Goal: Task Accomplishment & Management: Manage account settings

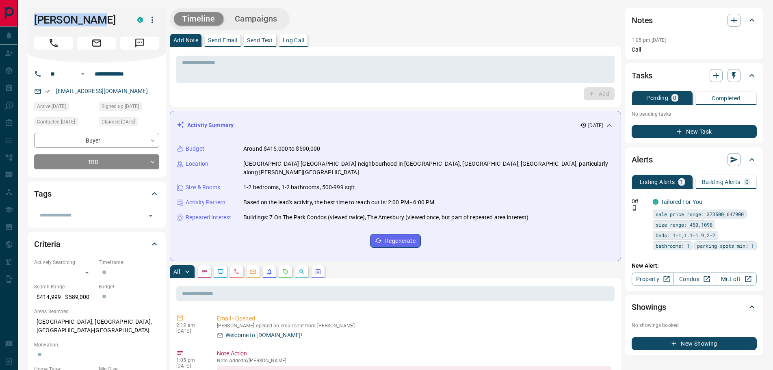
drag, startPoint x: 96, startPoint y: 20, endPoint x: 31, endPoint y: 17, distance: 65.4
click at [31, 17] on div "[PERSON_NAME] C" at bounding box center [97, 35] width 138 height 54
copy h1 "[PERSON_NAME]"
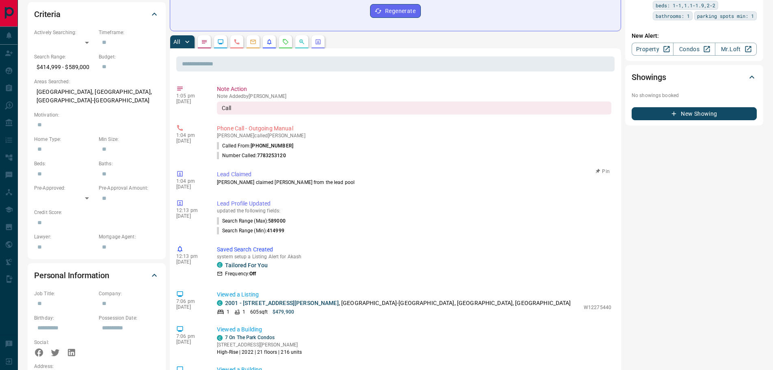
scroll to position [365, 0]
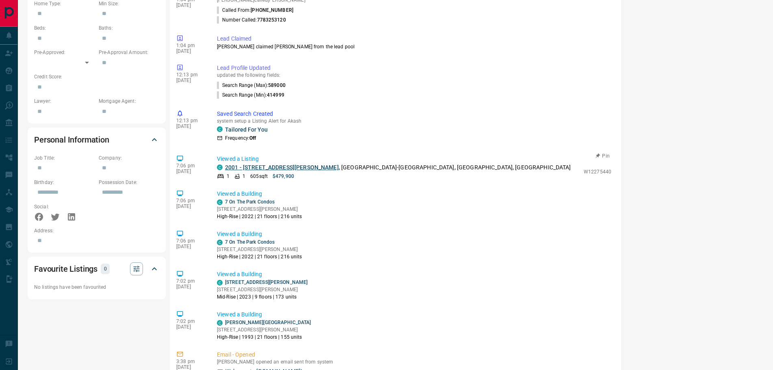
click at [272, 164] on link "2001 - [STREET_ADDRESS][PERSON_NAME]" at bounding box center [282, 167] width 114 height 6
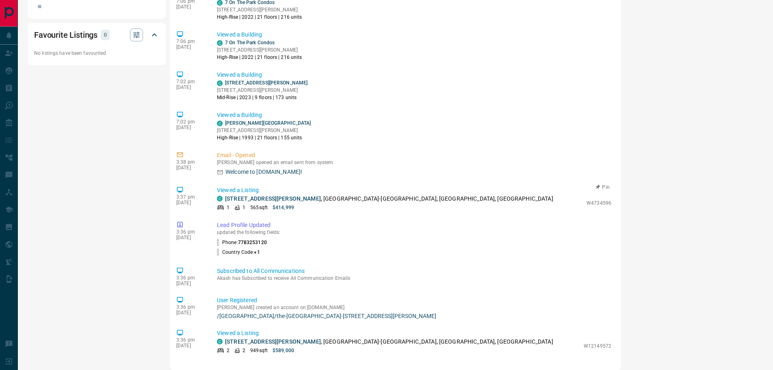
scroll to position [518, 0]
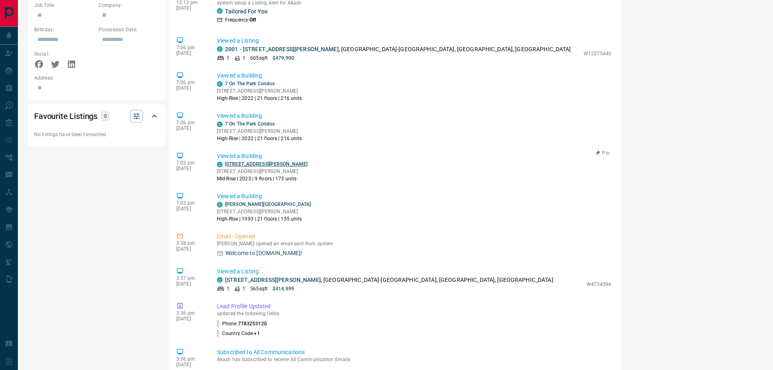
click at [240, 161] on link "[STREET_ADDRESS][PERSON_NAME]" at bounding box center [266, 164] width 82 height 6
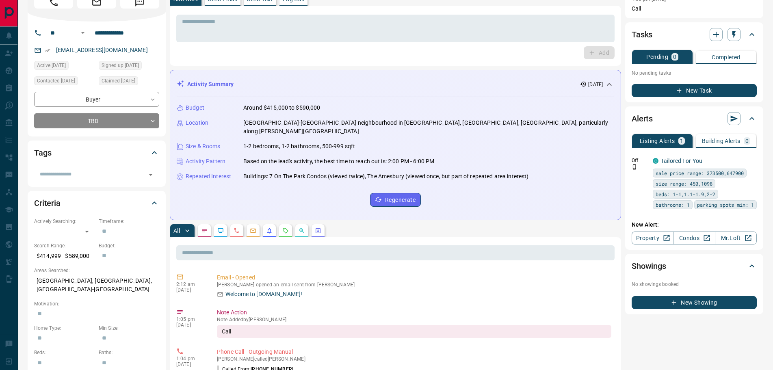
scroll to position [0, 0]
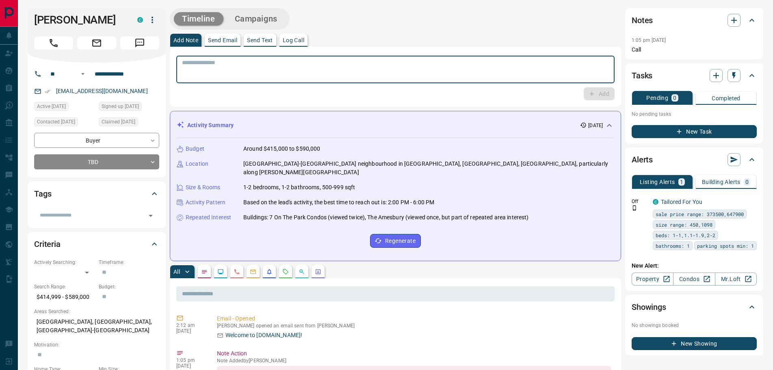
click at [216, 71] on textarea at bounding box center [395, 69] width 427 height 21
drag, startPoint x: 208, startPoint y: 64, endPoint x: 194, endPoint y: 61, distance: 14.5
click at [194, 61] on textarea "**********" at bounding box center [395, 69] width 427 height 21
click at [197, 62] on textarea "**********" at bounding box center [395, 69] width 427 height 21
type textarea "**********"
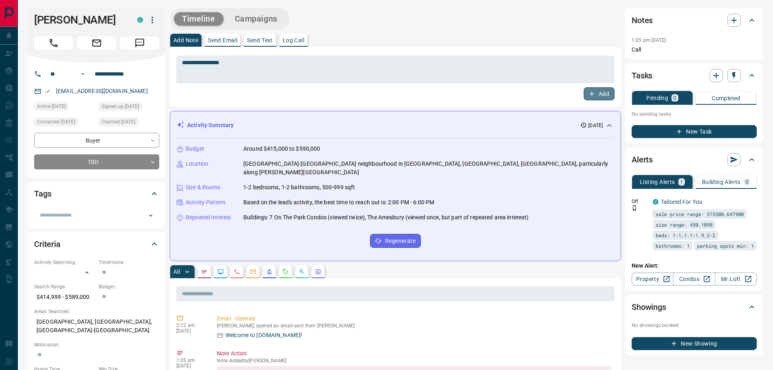
click at [593, 93] on icon "button" at bounding box center [591, 93] width 7 height 7
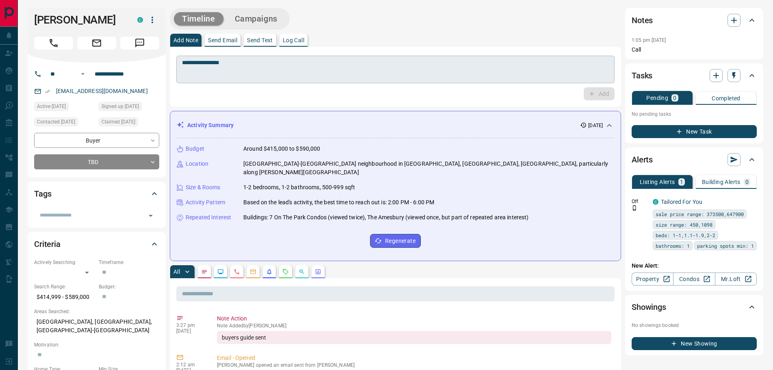
click at [231, 66] on textarea "**********" at bounding box center [395, 69] width 427 height 21
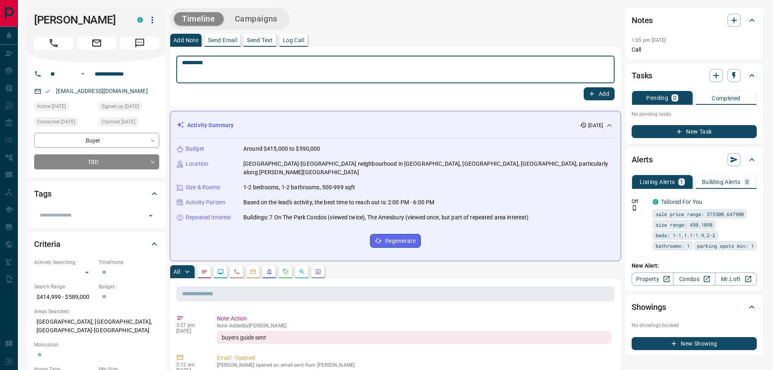
type textarea "*********"
click at [601, 92] on button "Add" at bounding box center [598, 93] width 31 height 13
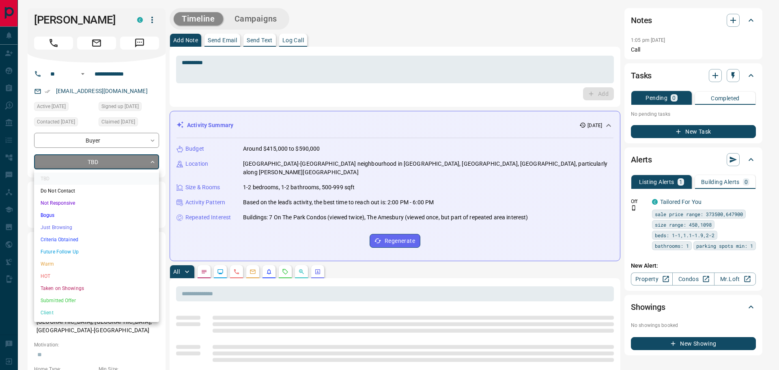
click at [63, 250] on li "Future Follow Up" at bounding box center [96, 252] width 125 height 12
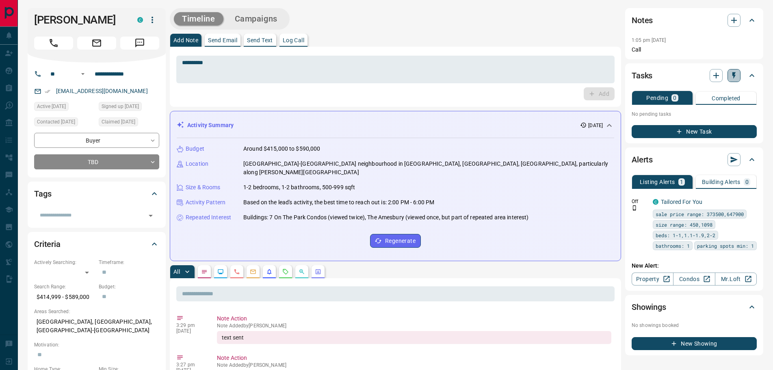
click at [737, 78] on icon "button" at bounding box center [734, 75] width 8 height 8
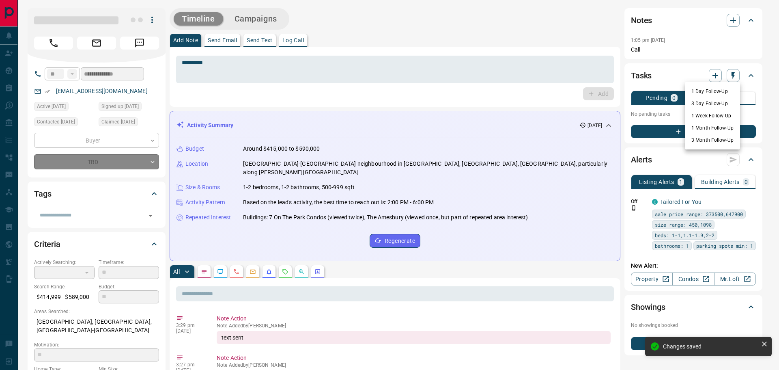
type input "*"
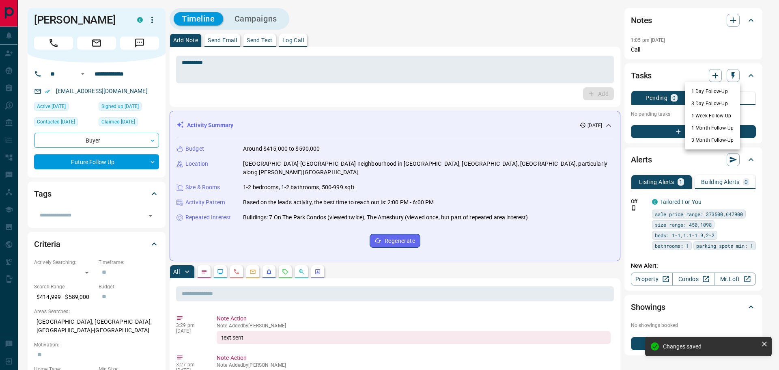
click at [706, 106] on li "3 Day Follow-Up" at bounding box center [712, 103] width 55 height 12
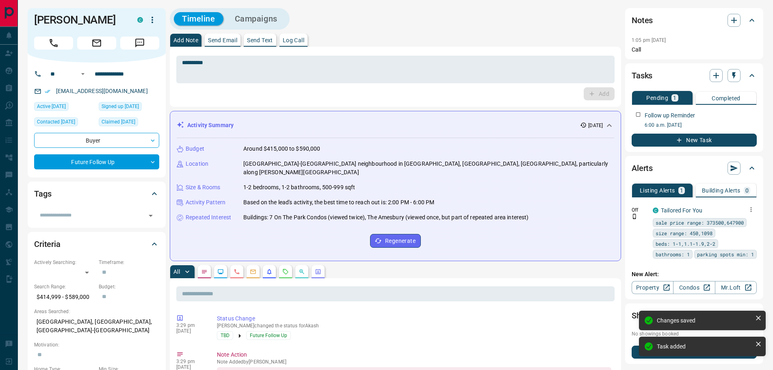
click at [748, 209] on icon "button" at bounding box center [750, 209] width 7 height 7
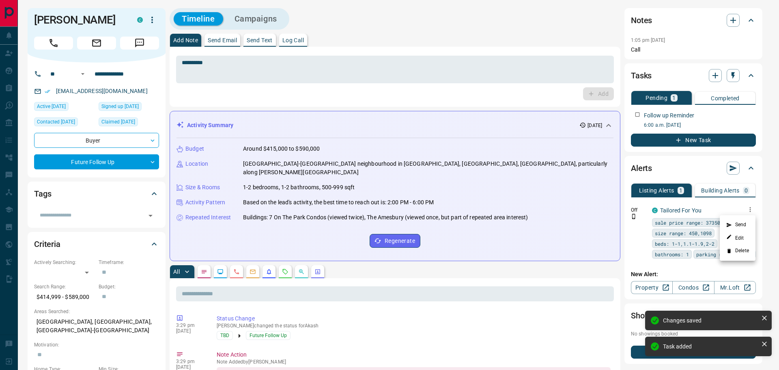
click at [740, 253] on li "Delete" at bounding box center [738, 250] width 36 height 13
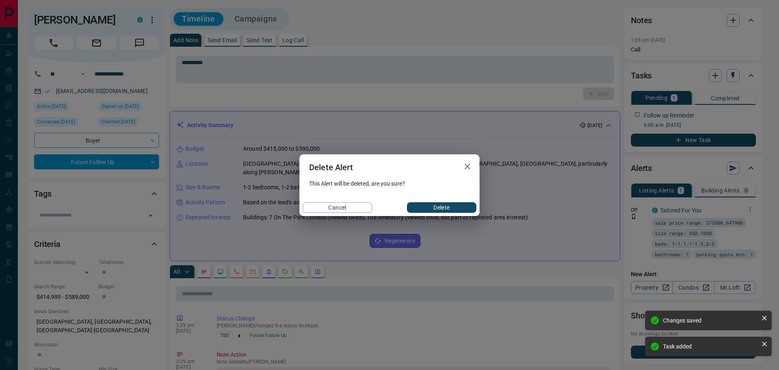
click at [439, 199] on div "Cancel Delete" at bounding box center [390, 207] width 180 height 17
click at [438, 206] on button "Delete" at bounding box center [441, 207] width 69 height 11
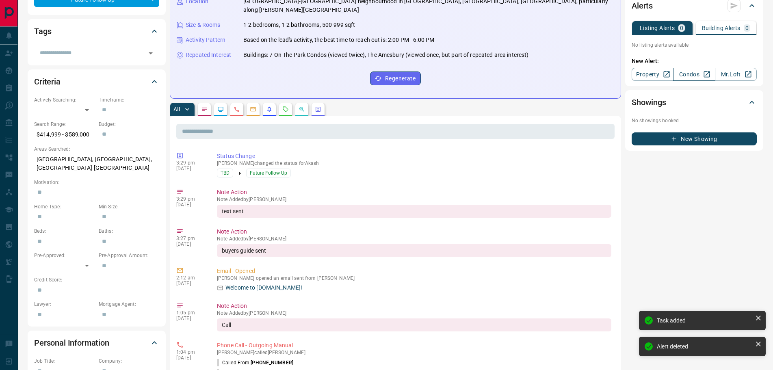
click at [685, 75] on link "Condos" at bounding box center [694, 74] width 42 height 13
